Goal: Check status

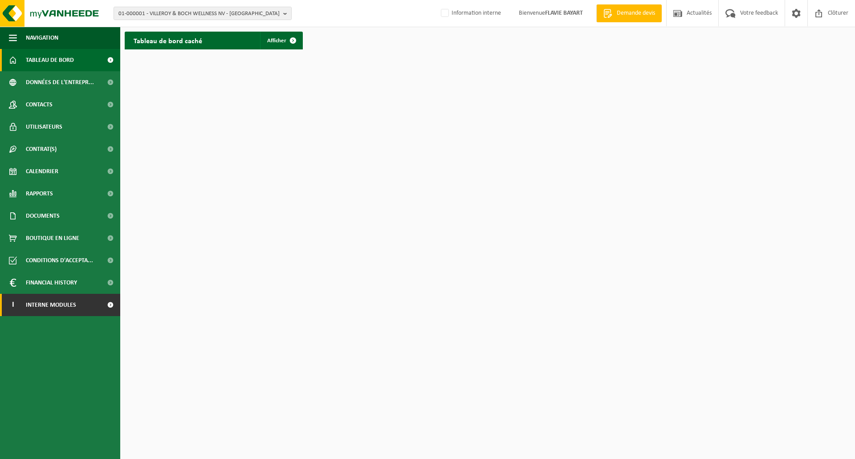
click at [65, 310] on span "Interne modules" at bounding box center [51, 305] width 50 height 22
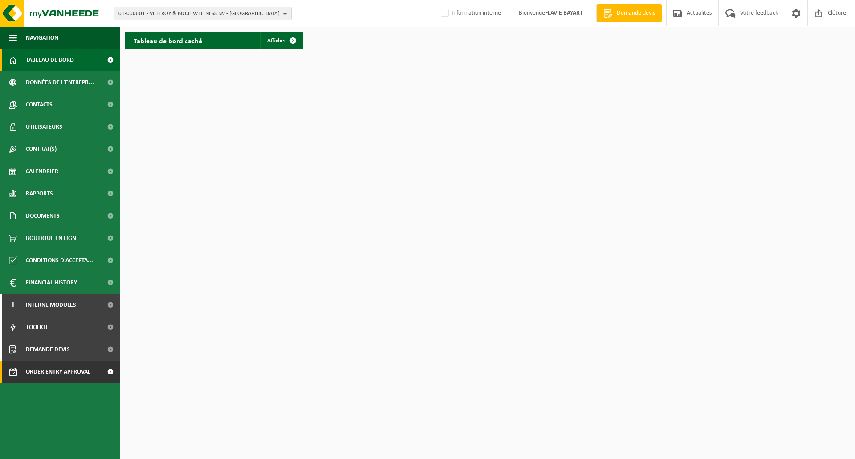
click at [81, 366] on span "Order entry approval" at bounding box center [58, 372] width 65 height 22
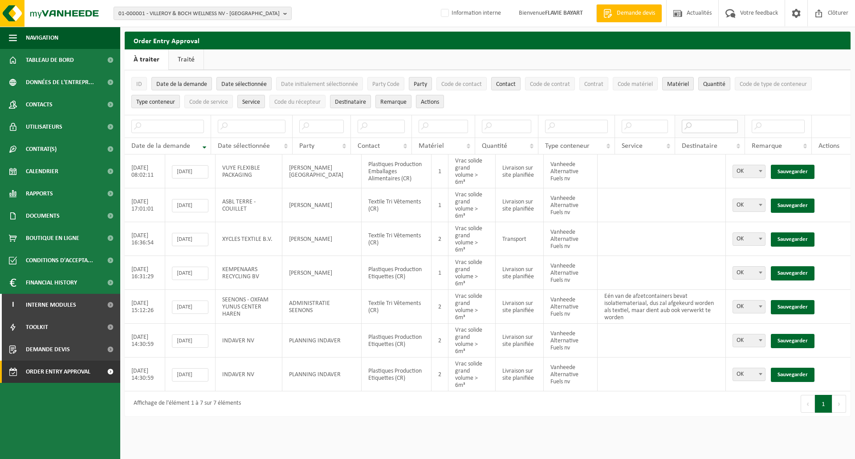
click at [703, 127] on input "text" at bounding box center [710, 126] width 57 height 13
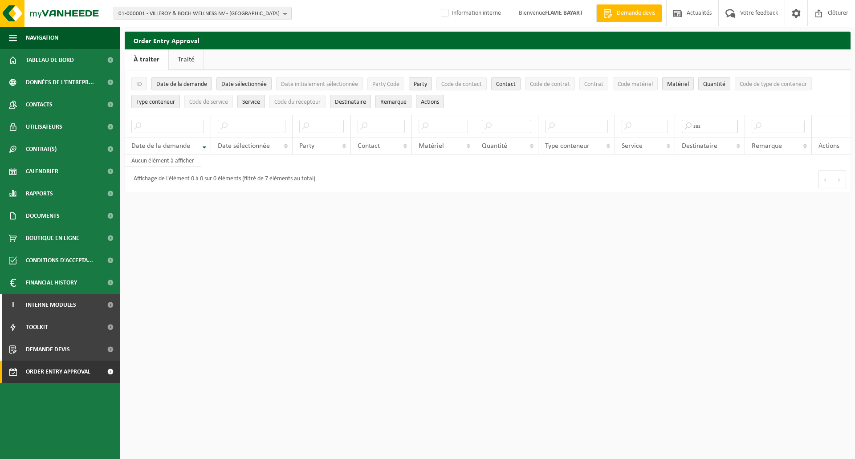
type input "sas"
click at [235, 128] on input "text" at bounding box center [252, 126] width 68 height 13
